Goal: Find specific page/section: Find specific page/section

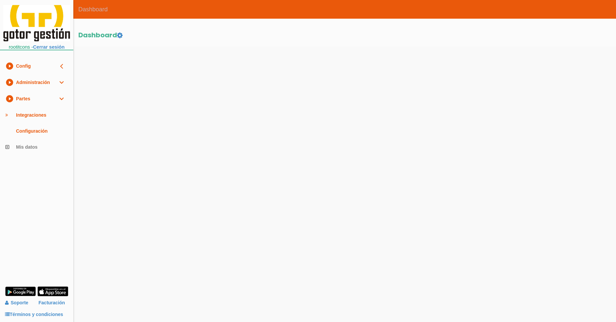
click at [33, 99] on link "play_circle_filled Partes expand_more" at bounding box center [36, 99] width 73 height 16
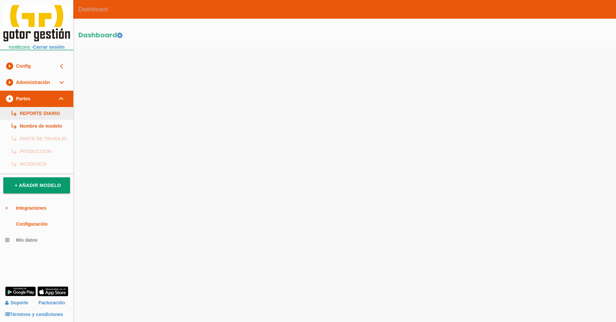
click at [42, 113] on link "subdirectory_arrow_right REPORTE DIARIO" at bounding box center [36, 113] width 73 height 13
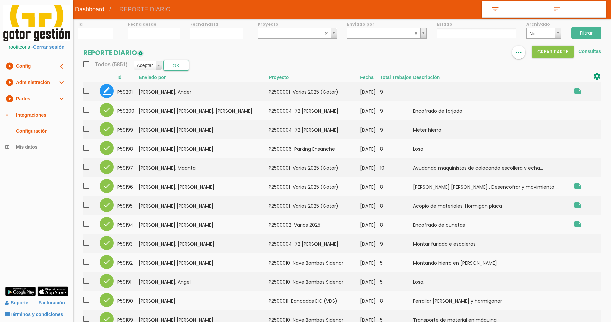
select select
click at [54, 98] on link "play_circle_filled Partes expand_more" at bounding box center [36, 99] width 73 height 16
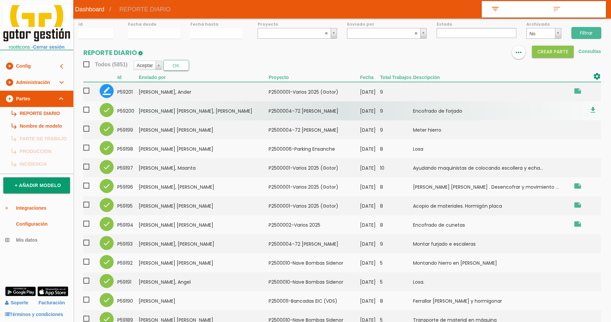
click at [169, 112] on td "Lopez Fereira, Jhoanel De Jesus" at bounding box center [204, 110] width 130 height 19
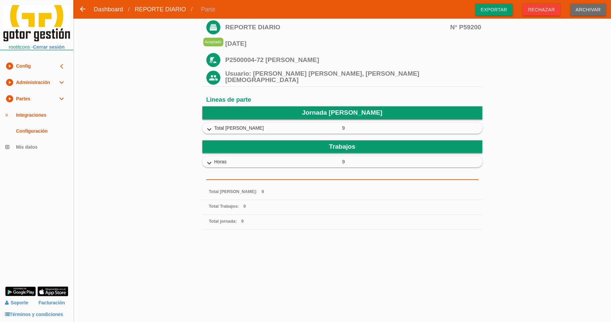
drag, startPoint x: 343, startPoint y: 163, endPoint x: 340, endPoint y: 150, distance: 13.0
click at [343, 163] on span "9" at bounding box center [407, 161] width 128 height 7
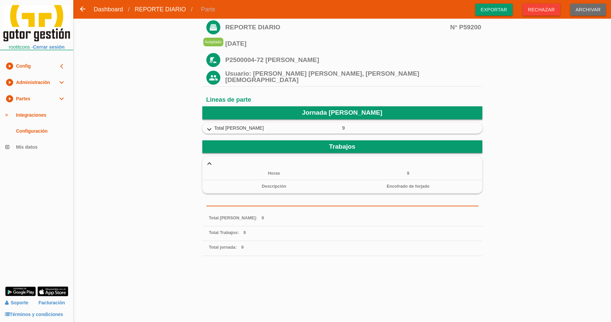
click at [338, 135] on div "Jornada Partida expand_more Total Partida cal 1" at bounding box center [342, 149] width 280 height 87
click at [352, 130] on span "9" at bounding box center [407, 128] width 128 height 7
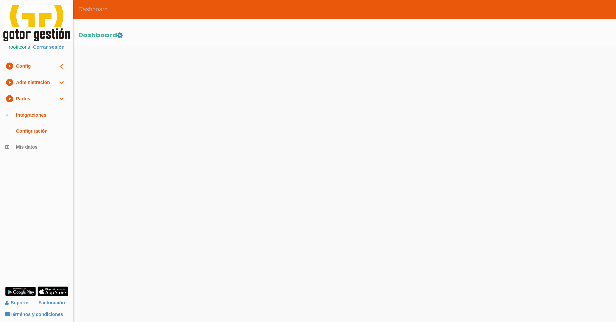
click at [41, 101] on link "play_circle_filled Partes expand_more" at bounding box center [36, 99] width 73 height 16
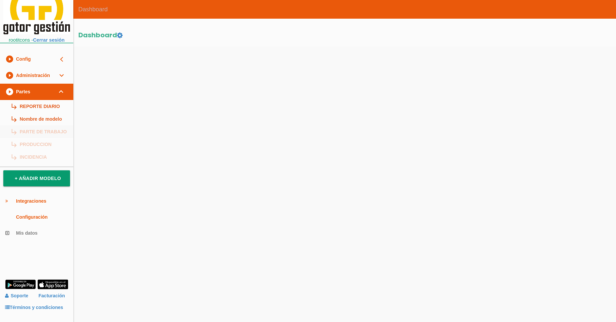
scroll to position [9, 0]
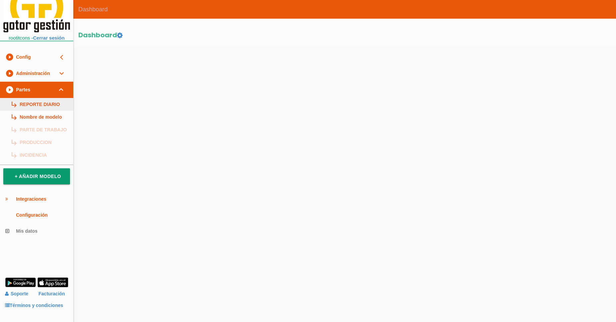
click at [48, 107] on link "subdirectory_arrow_right REPORTE DIARIO" at bounding box center [36, 104] width 73 height 13
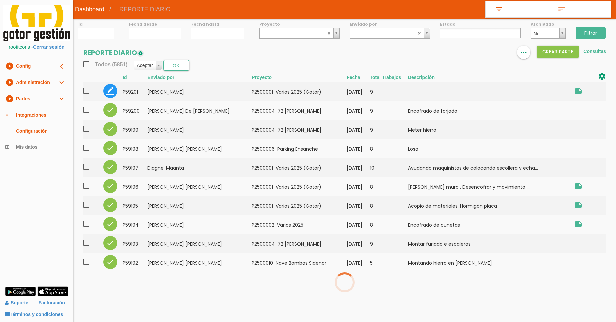
select select
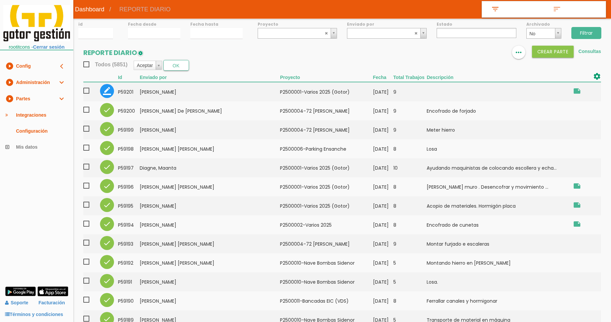
click at [38, 97] on link "play_circle_filled Partes expand_more" at bounding box center [36, 99] width 73 height 16
